Goal: Navigation & Orientation: Find specific page/section

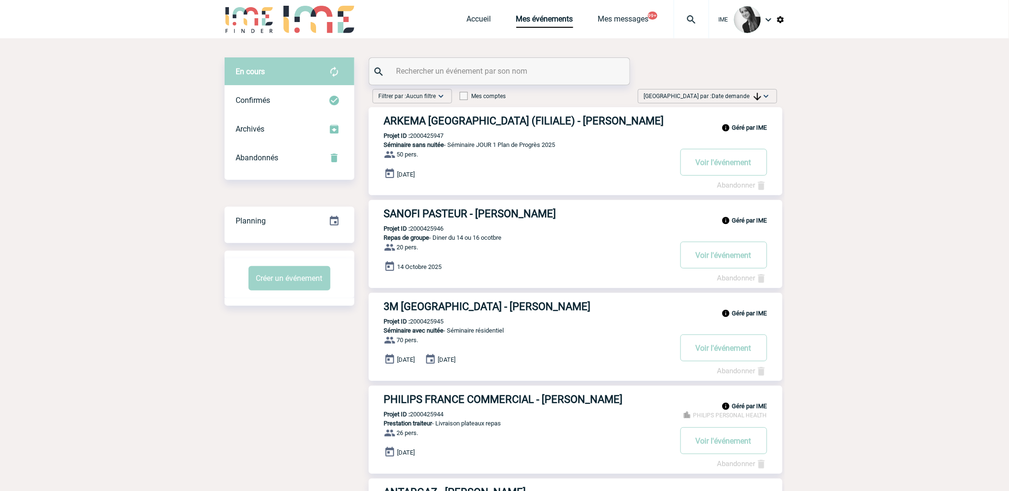
click at [747, 93] on span "Date demande" at bounding box center [736, 96] width 49 height 7
drag, startPoint x: 734, startPoint y: 165, endPoint x: 687, endPoint y: 217, distance: 70.2
click at [733, 165] on div "Date demande" at bounding box center [736, 168] width 81 height 14
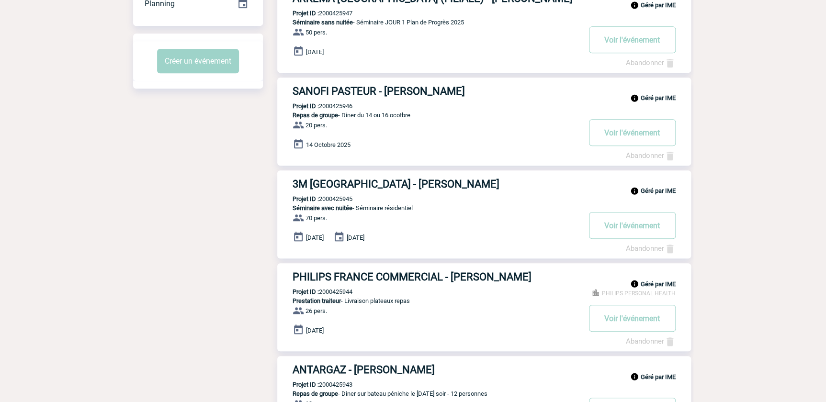
scroll to position [392, 0]
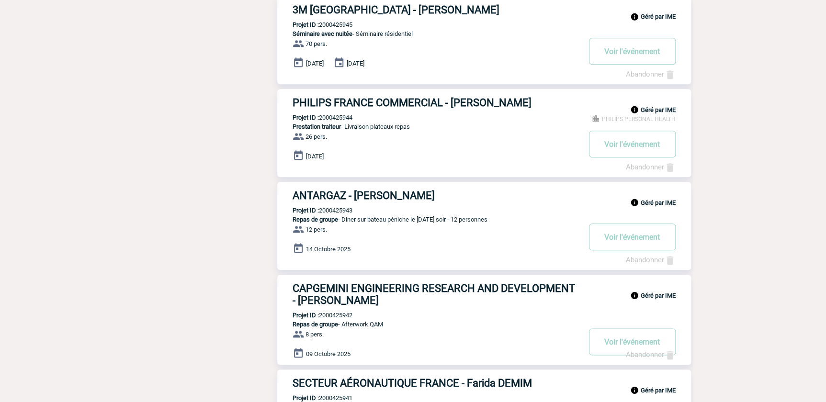
click at [239, 233] on div "Filtrer par : Aucun filtre Aucun filtre Prise de brief Recherche & Sélection Pr…" at bounding box center [413, 180] width 560 height 974
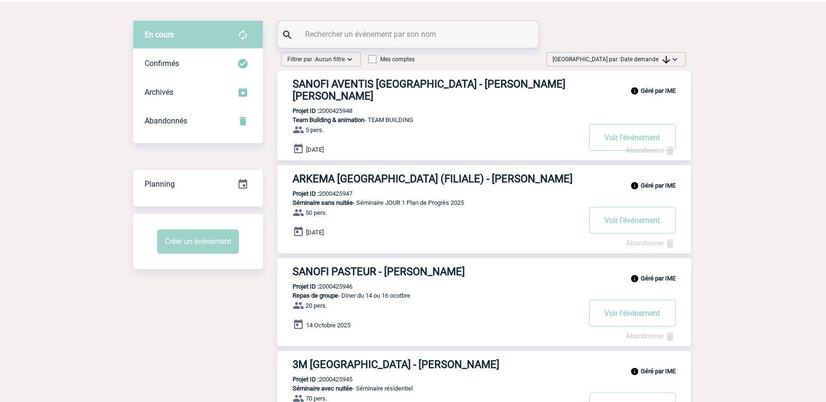
scroll to position [0, 0]
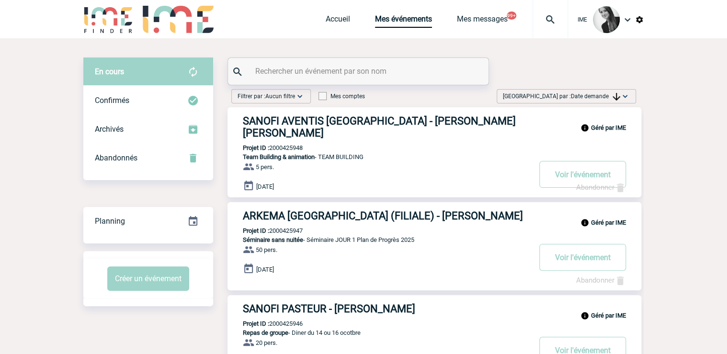
click at [579, 104] on div "[GEOGRAPHIC_DATA] par : Date demande Aucun tri Date d'événement Date d'événemen…" at bounding box center [566, 98] width 147 height 18
drag, startPoint x: 589, startPoint y: 89, endPoint x: 590, endPoint y: 98, distance: 8.7
click at [590, 90] on div "[GEOGRAPHIC_DATA] par : Date demande Aucun tri Date d'événement Date d'événemen…" at bounding box center [566, 96] width 139 height 14
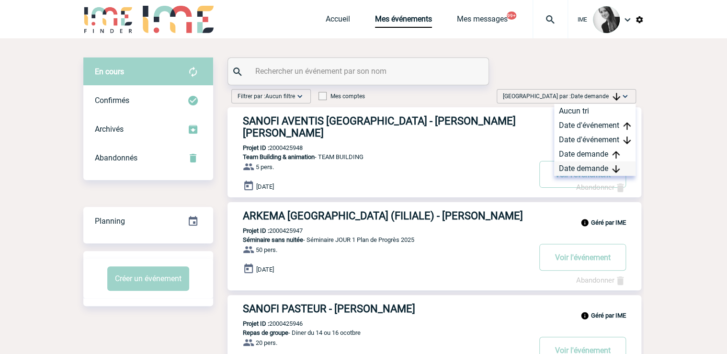
click at [565, 171] on div "Date demande" at bounding box center [594, 168] width 81 height 14
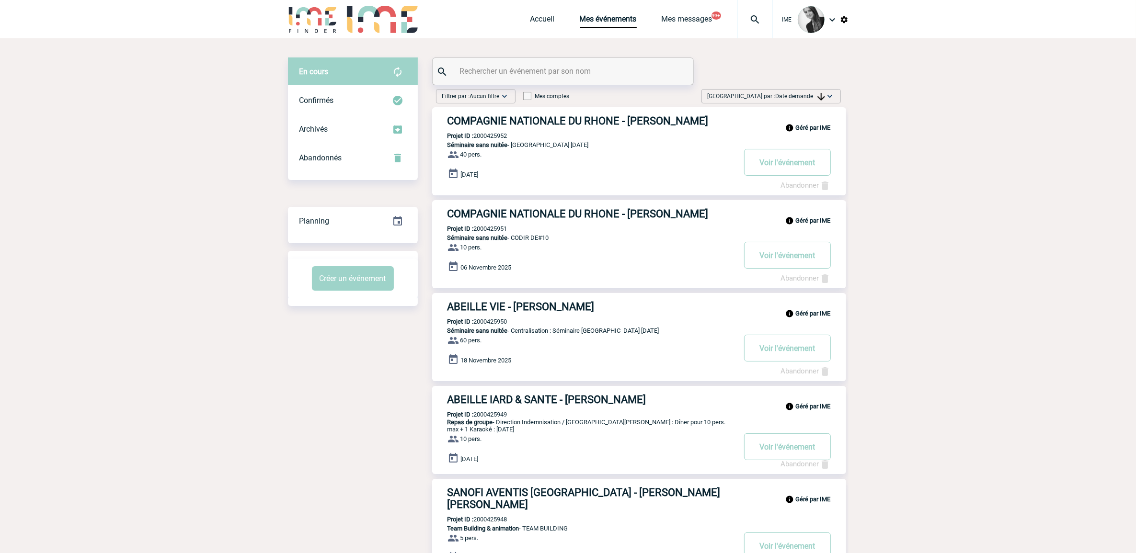
click at [1075, 185] on body "IME Accueil Mes événements" at bounding box center [568, 547] width 1136 height 1094
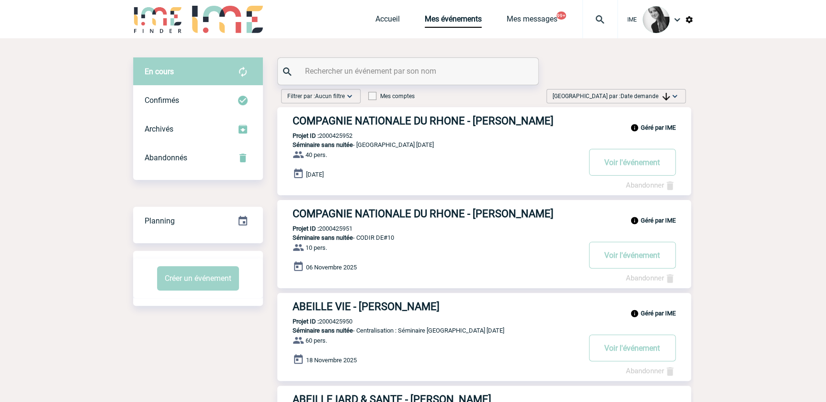
drag, startPoint x: 658, startPoint y: 91, endPoint x: 663, endPoint y: 115, distance: 24.9
click at [658, 91] on div "[GEOGRAPHIC_DATA] par : Date demande Aucun tri Date d'événement Date d'événemen…" at bounding box center [616, 96] width 139 height 14
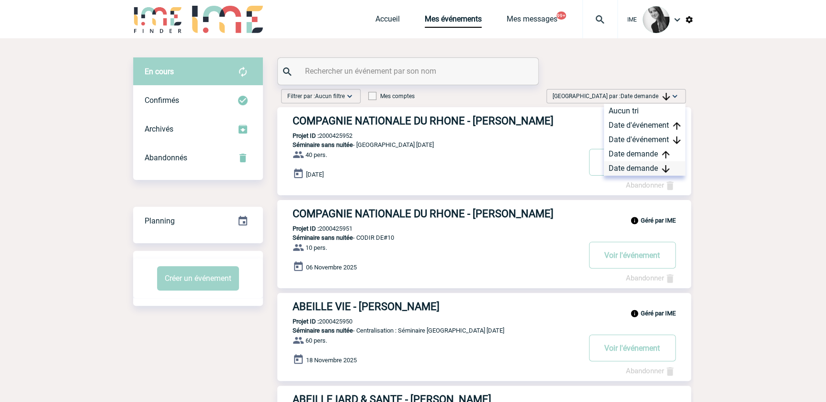
click at [649, 167] on div "Date demande" at bounding box center [644, 168] width 81 height 14
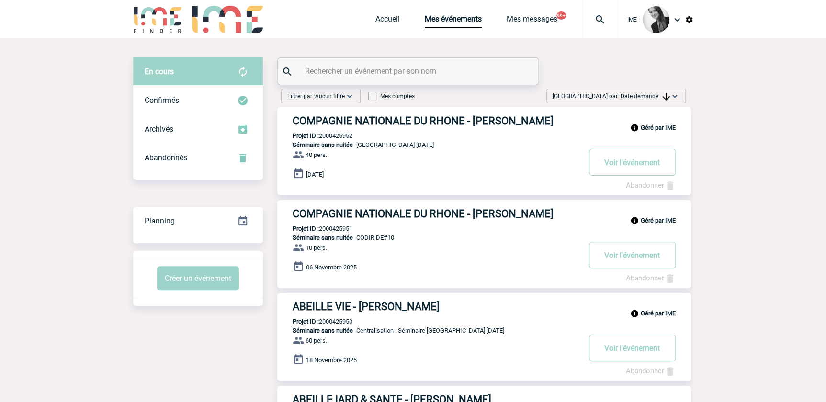
drag, startPoint x: 679, startPoint y: 97, endPoint x: 675, endPoint y: 113, distance: 15.8
click at [679, 97] on img at bounding box center [675, 96] width 10 height 10
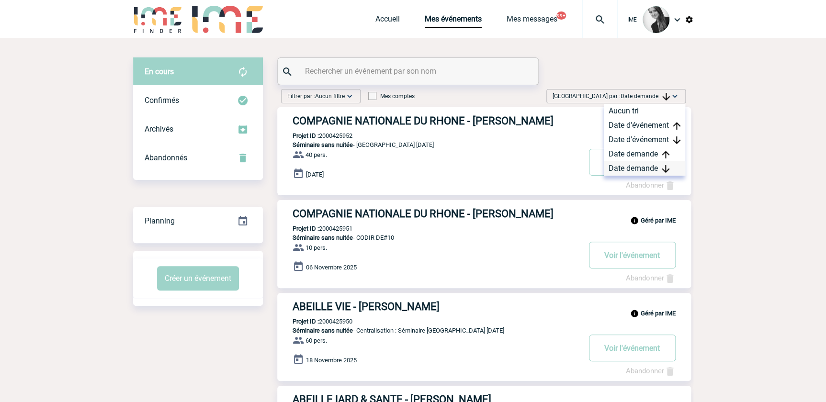
click at [651, 168] on div "Date demande" at bounding box center [644, 168] width 81 height 14
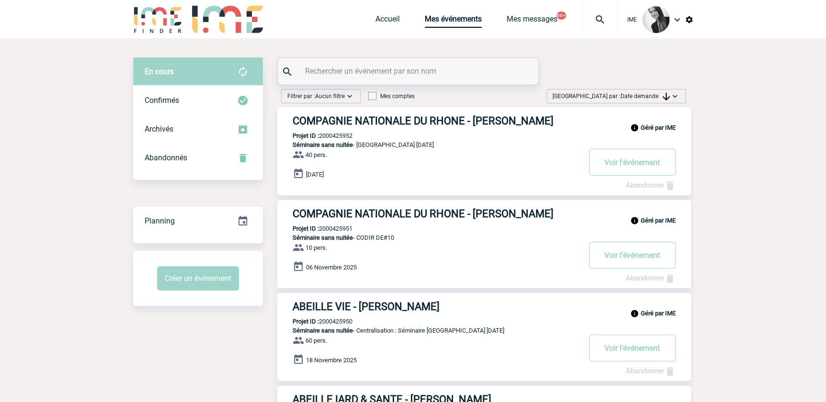
click at [635, 97] on span "Date demande" at bounding box center [645, 96] width 49 height 7
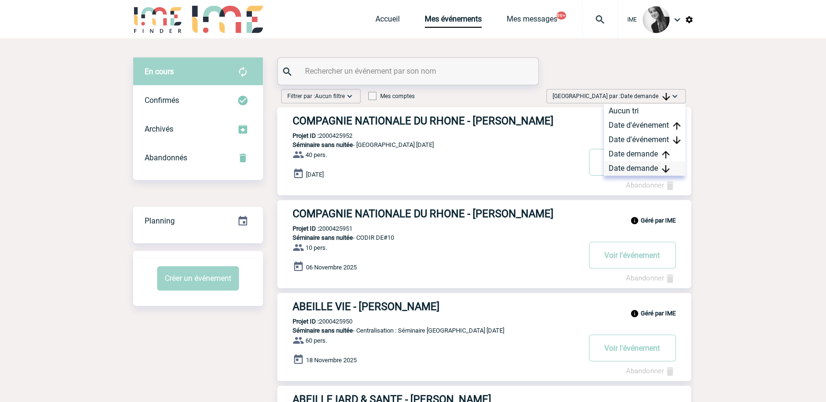
click at [628, 166] on div "Date demande" at bounding box center [644, 168] width 81 height 14
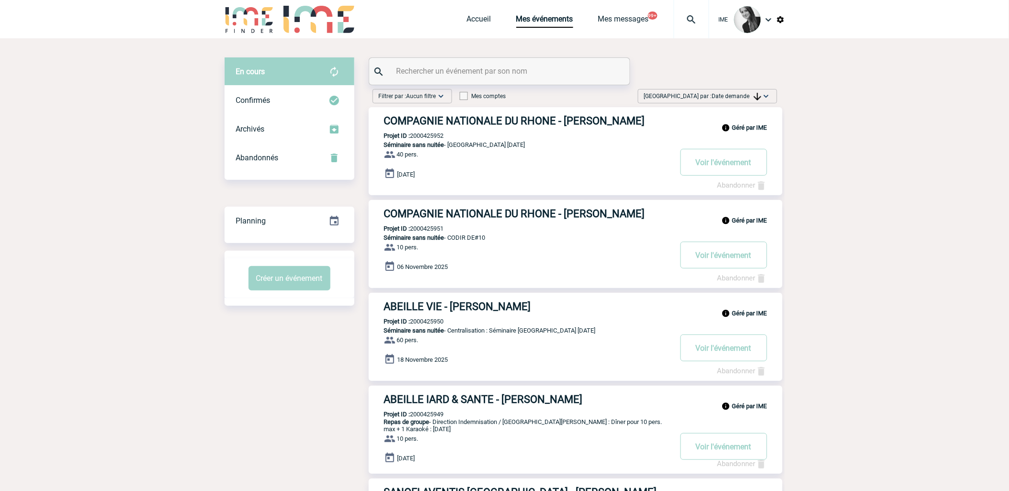
click at [764, 92] on img at bounding box center [767, 96] width 10 height 10
click at [731, 173] on div "Date demande" at bounding box center [736, 168] width 81 height 14
drag, startPoint x: 772, startPoint y: 91, endPoint x: 776, endPoint y: 117, distance: 26.2
click at [772, 91] on div "[GEOGRAPHIC_DATA] par : Date demande Aucun tri Date d'événement Date d'événemen…" at bounding box center [707, 96] width 139 height 14
click at [738, 169] on div "Date demande" at bounding box center [736, 168] width 81 height 14
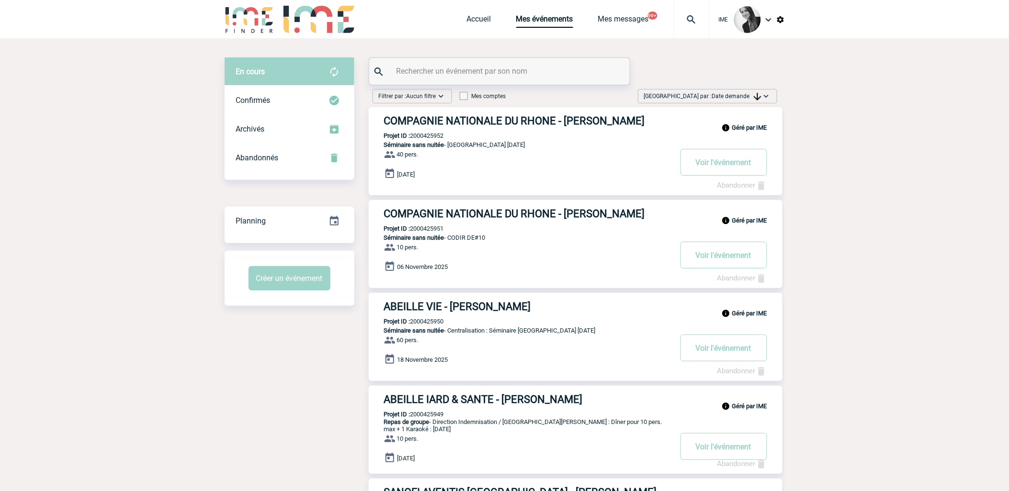
click at [765, 97] on img at bounding box center [767, 96] width 10 height 10
click at [742, 167] on div "Date demande" at bounding box center [736, 168] width 81 height 14
click at [754, 95] on img at bounding box center [758, 97] width 8 height 8
click at [738, 174] on div "Date demande" at bounding box center [736, 168] width 81 height 14
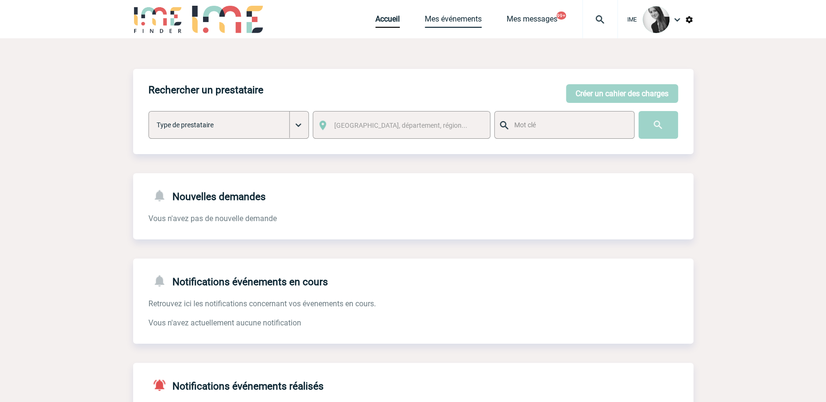
click at [448, 18] on link "Mes événements" at bounding box center [453, 20] width 57 height 13
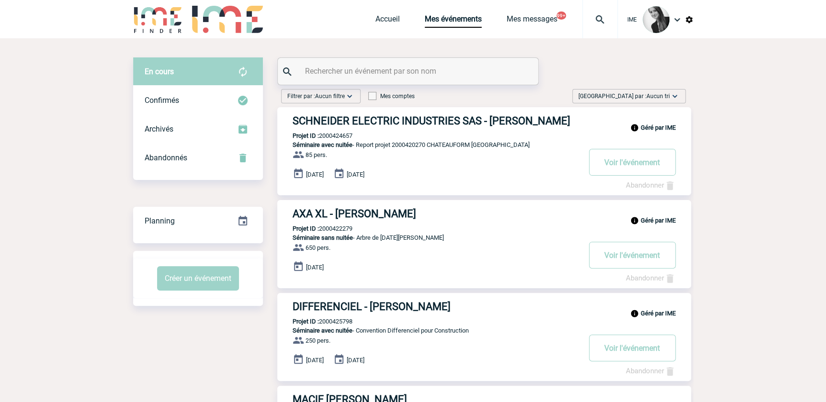
click at [674, 93] on img at bounding box center [675, 96] width 10 height 10
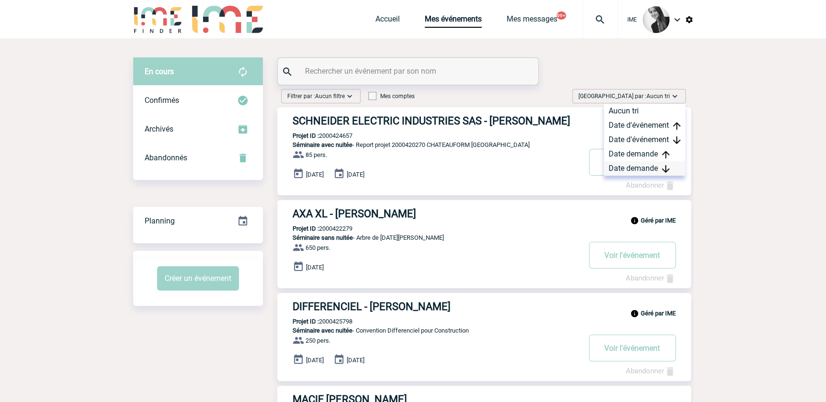
click at [655, 171] on div "Date demande" at bounding box center [644, 168] width 81 height 14
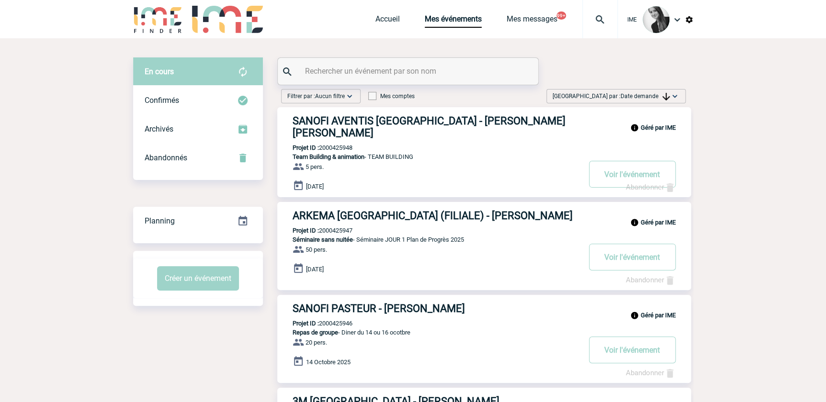
drag, startPoint x: 618, startPoint y: 96, endPoint x: 632, endPoint y: 112, distance: 20.7
click at [618, 97] on span "Trier par : Date demande" at bounding box center [611, 96] width 117 height 10
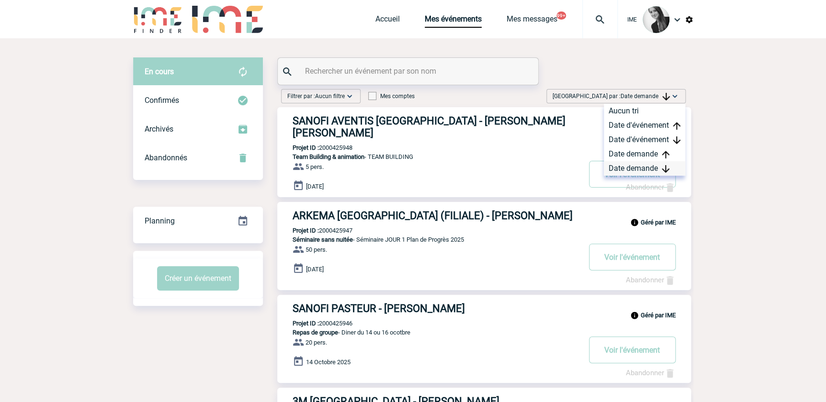
click at [631, 165] on div "Date demande" at bounding box center [644, 168] width 81 height 14
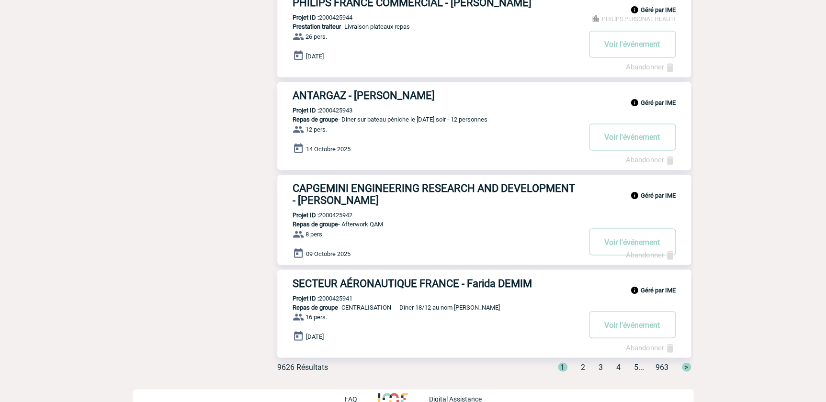
scroll to position [697, 0]
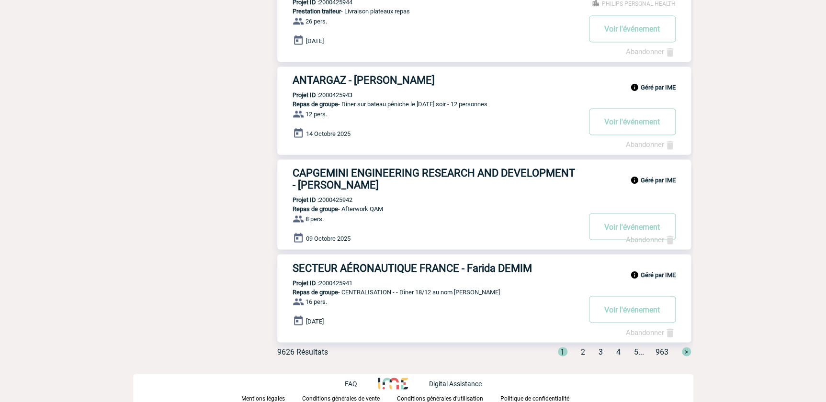
click at [581, 354] on span "2" at bounding box center [583, 351] width 4 height 9
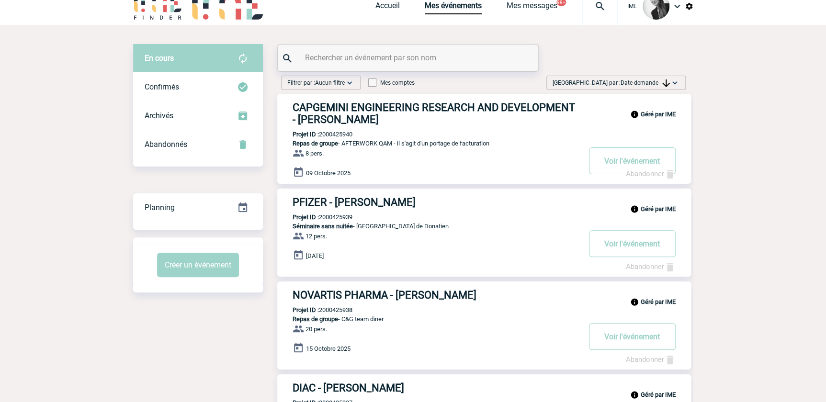
scroll to position [0, 0]
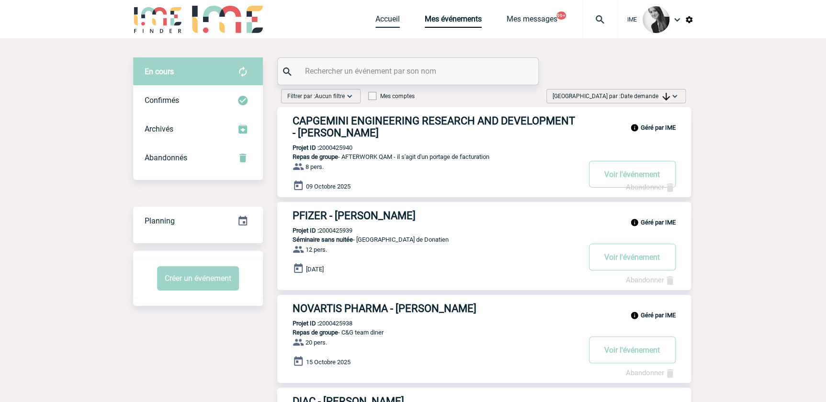
click at [376, 14] on link "Accueil" at bounding box center [388, 20] width 24 height 13
